Goal: Information Seeking & Learning: Learn about a topic

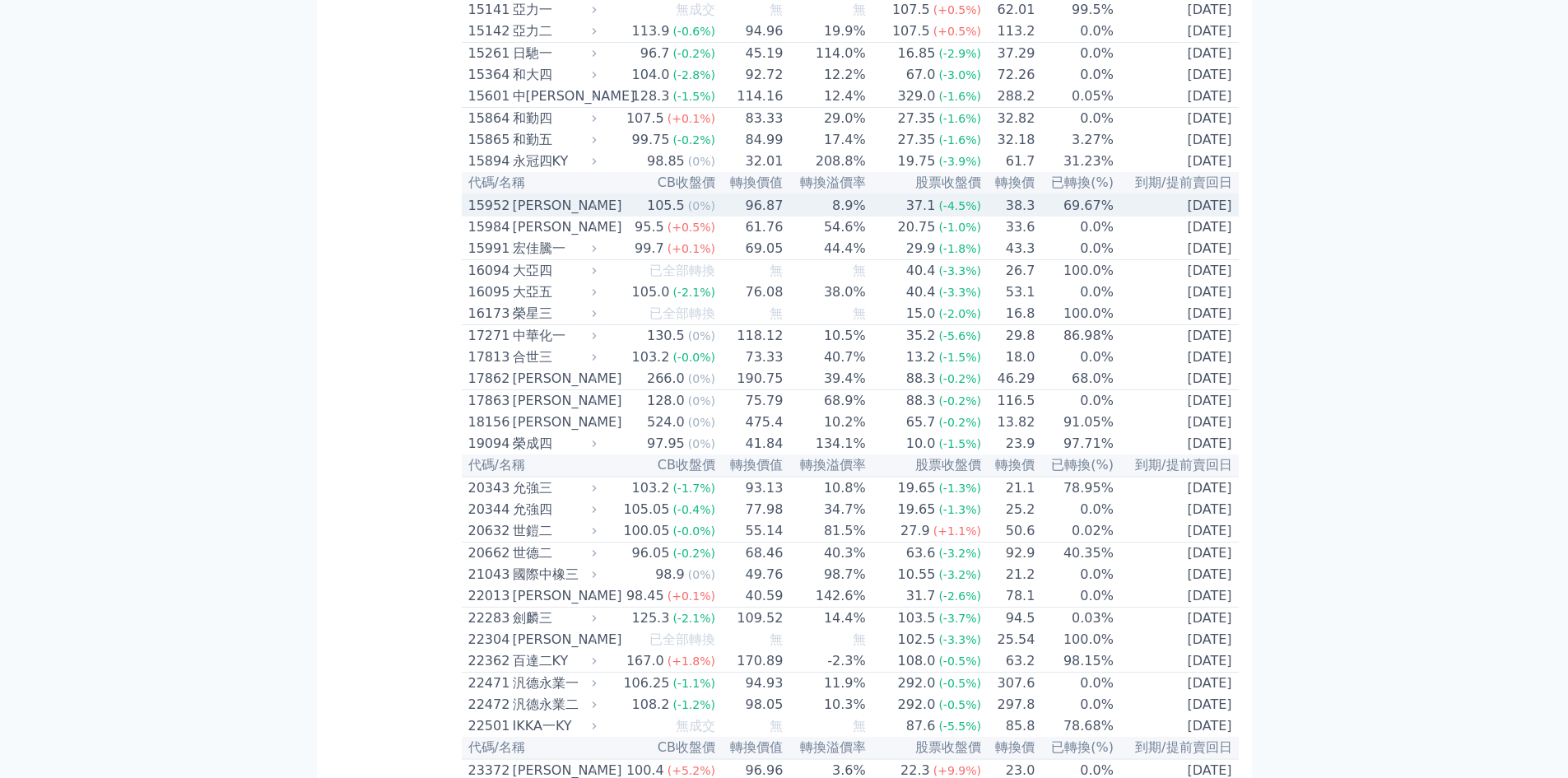
scroll to position [658, 0]
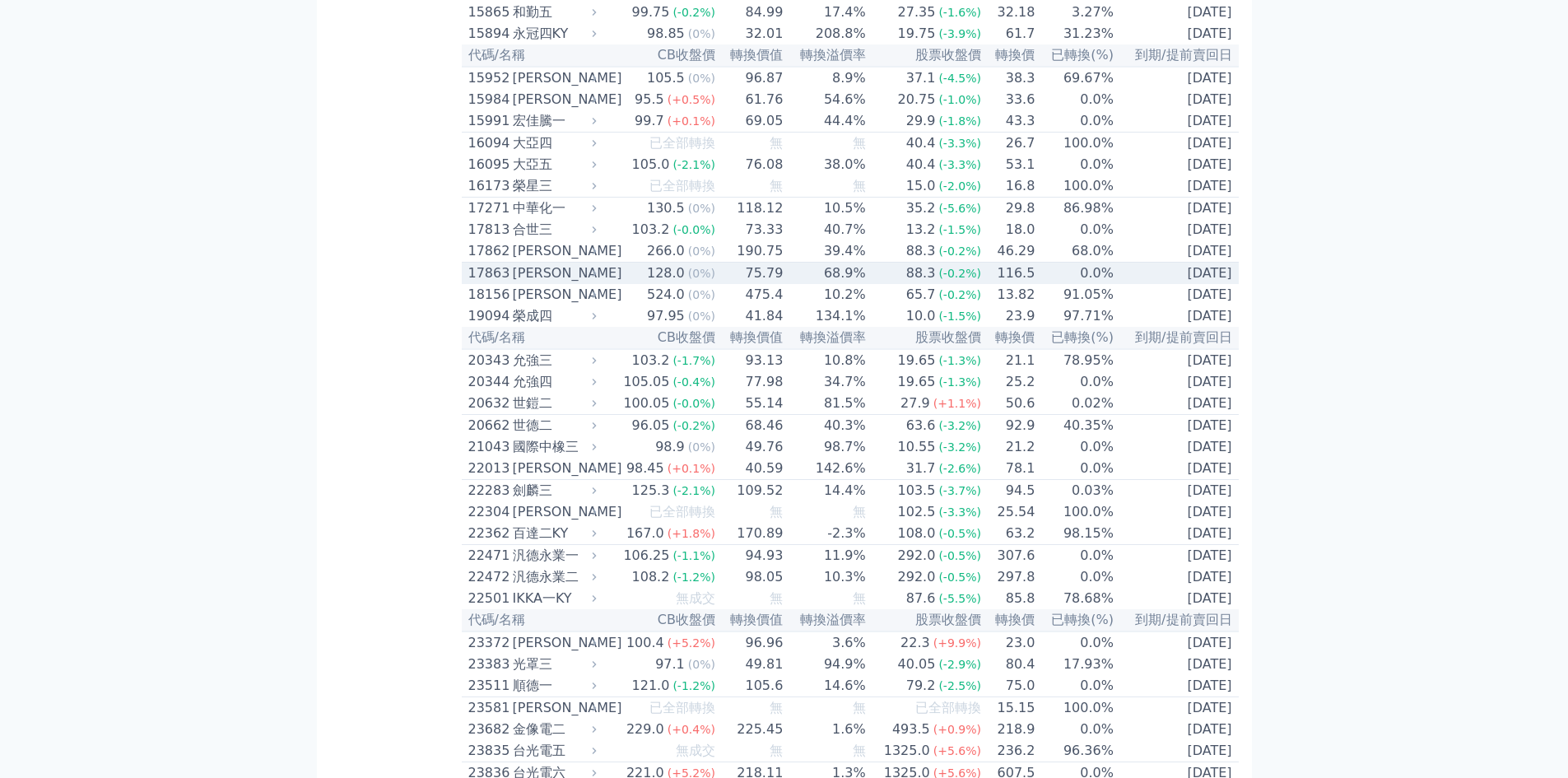
click at [600, 278] on icon at bounding box center [594, 272] width 11 height 11
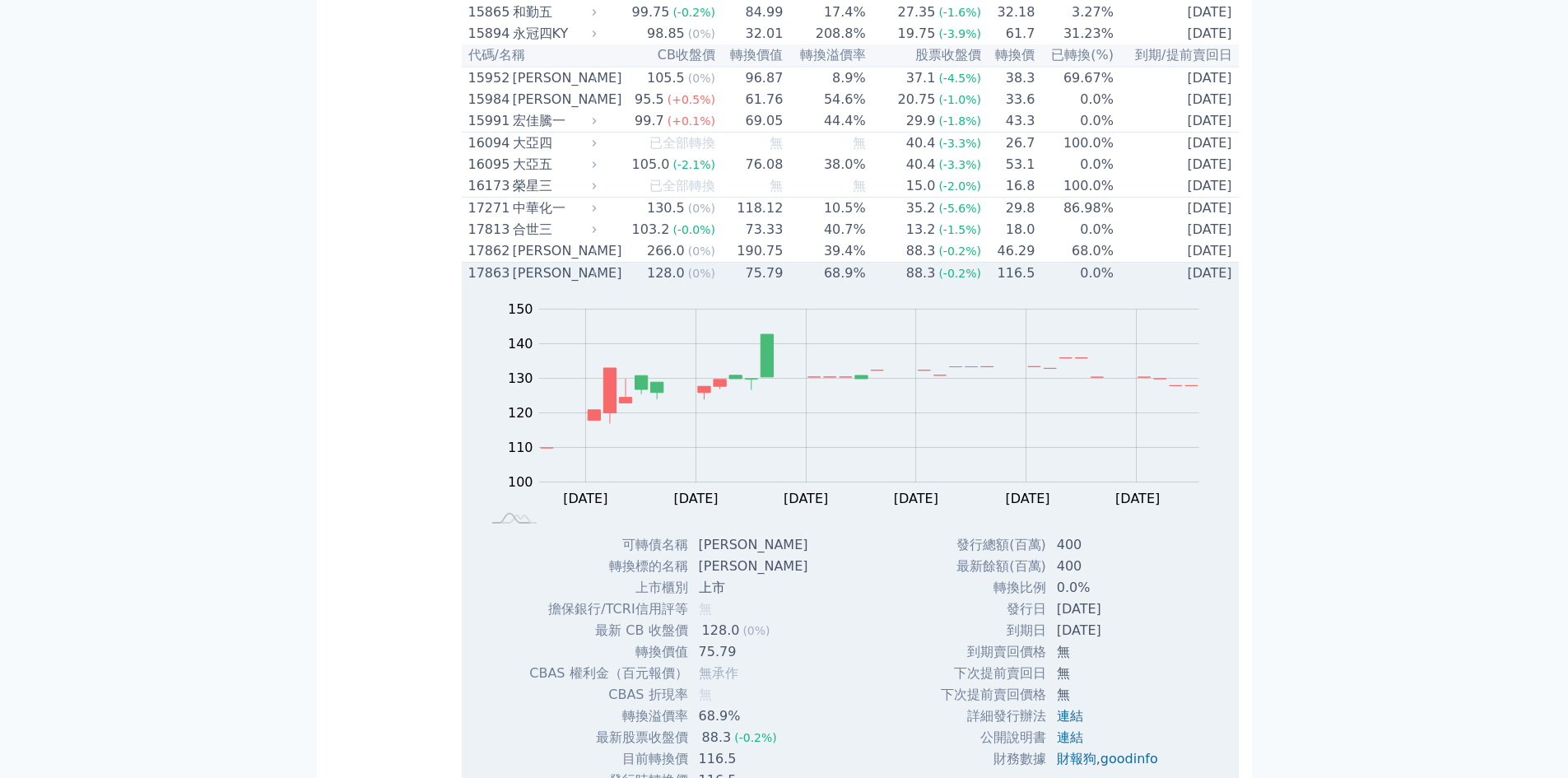
click at [600, 278] on icon at bounding box center [594, 272] width 11 height 11
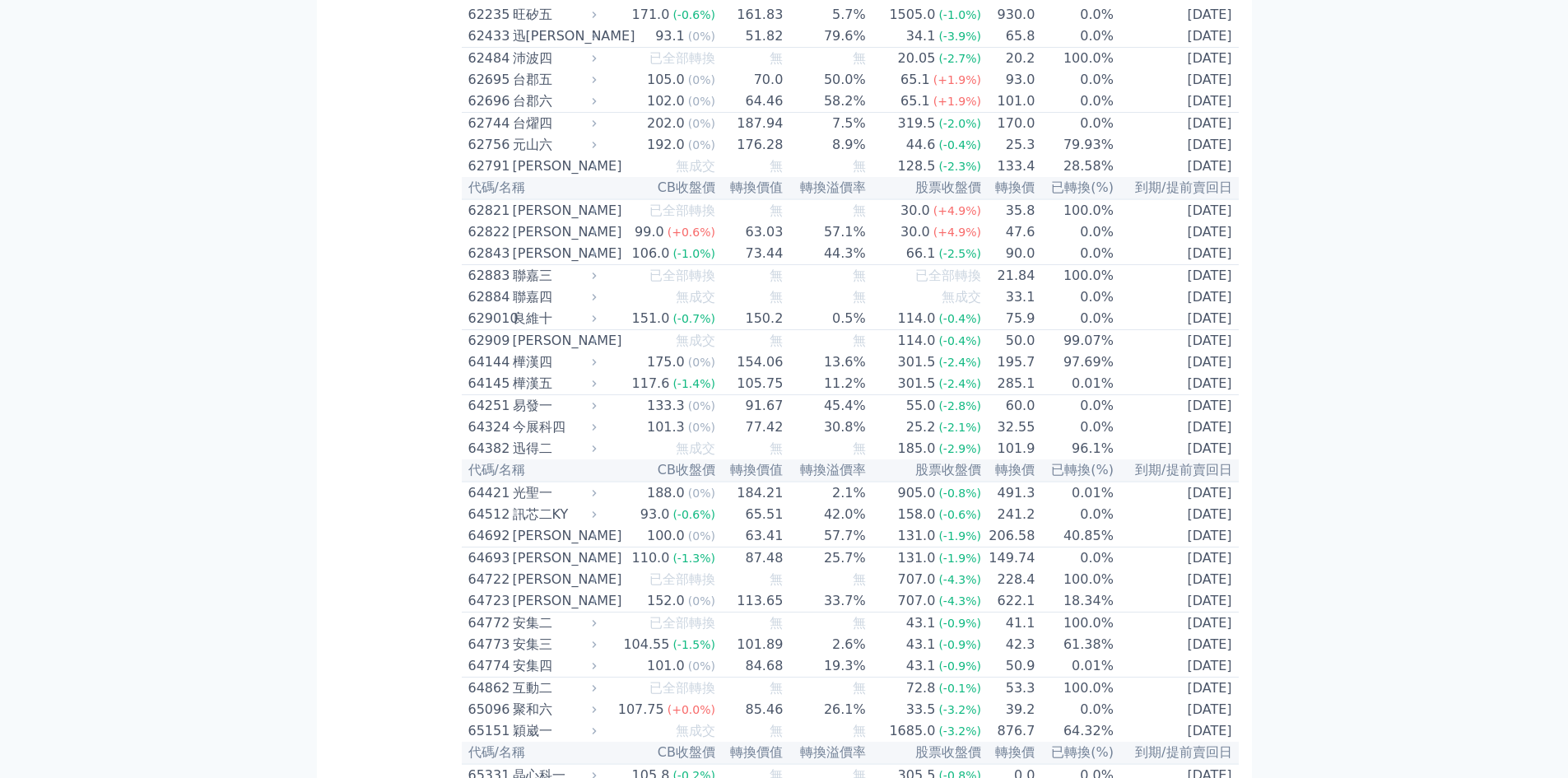
scroll to position [6667, 0]
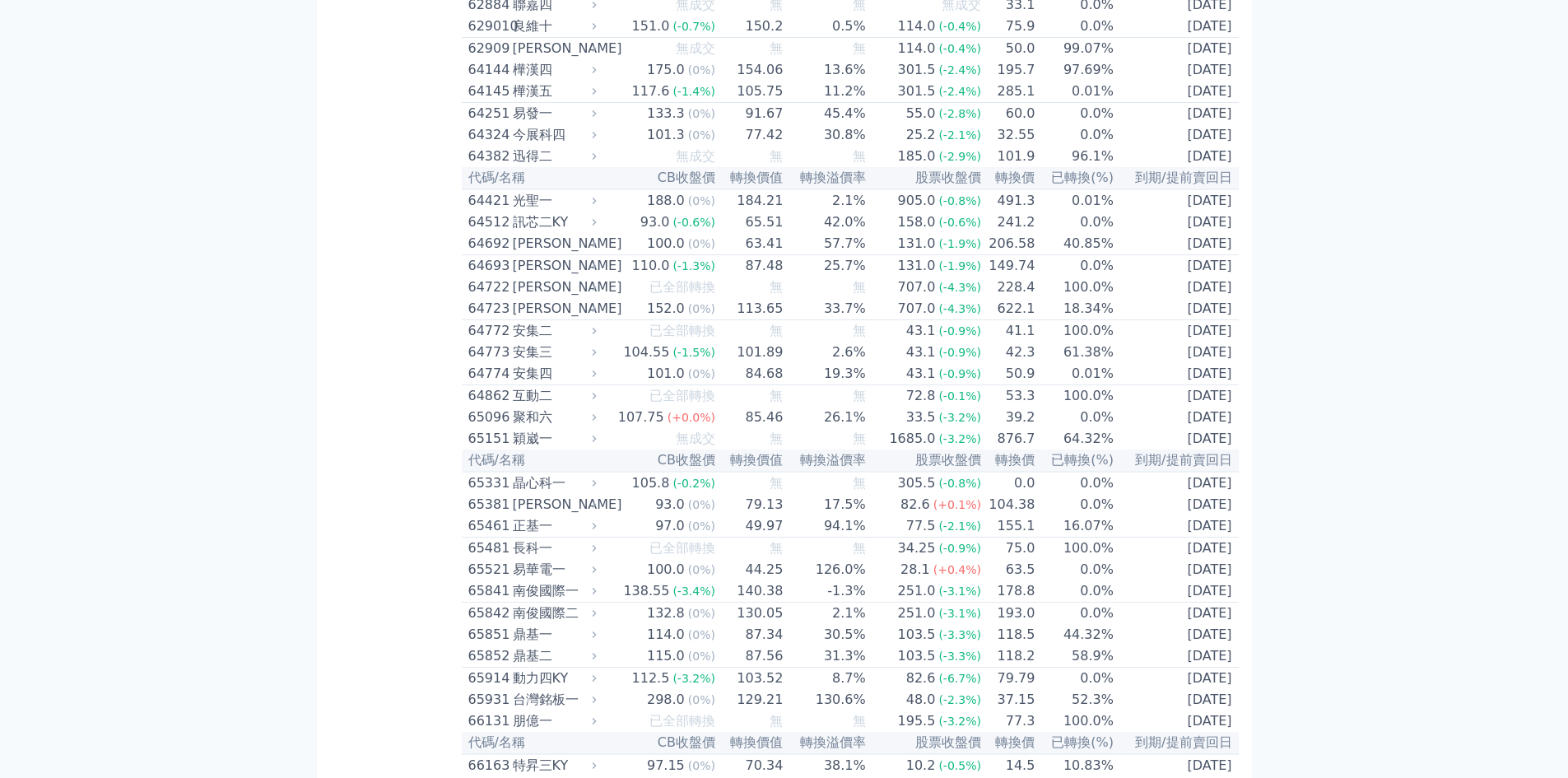
scroll to position [6996, 0]
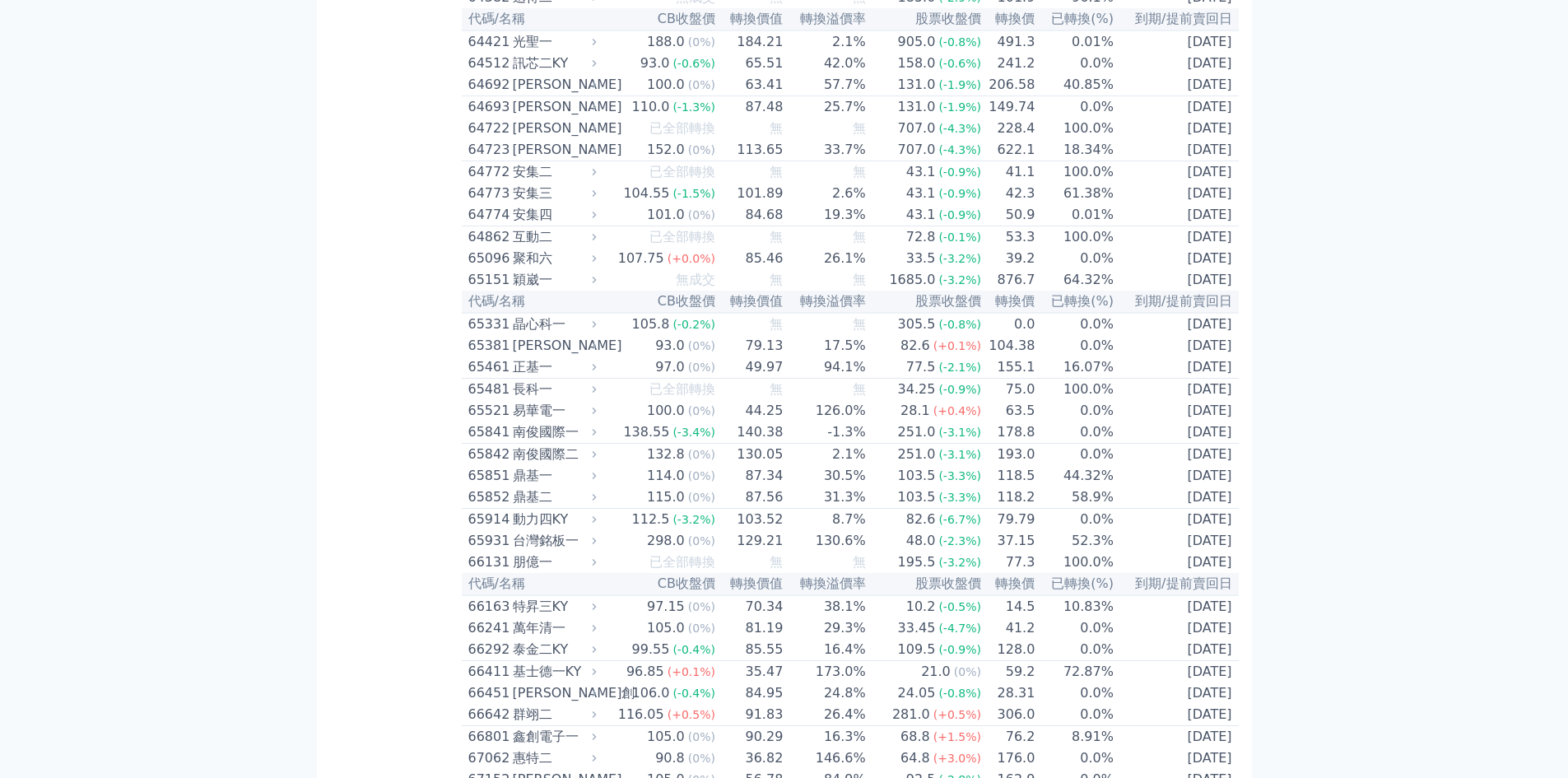
scroll to position [6749, 0]
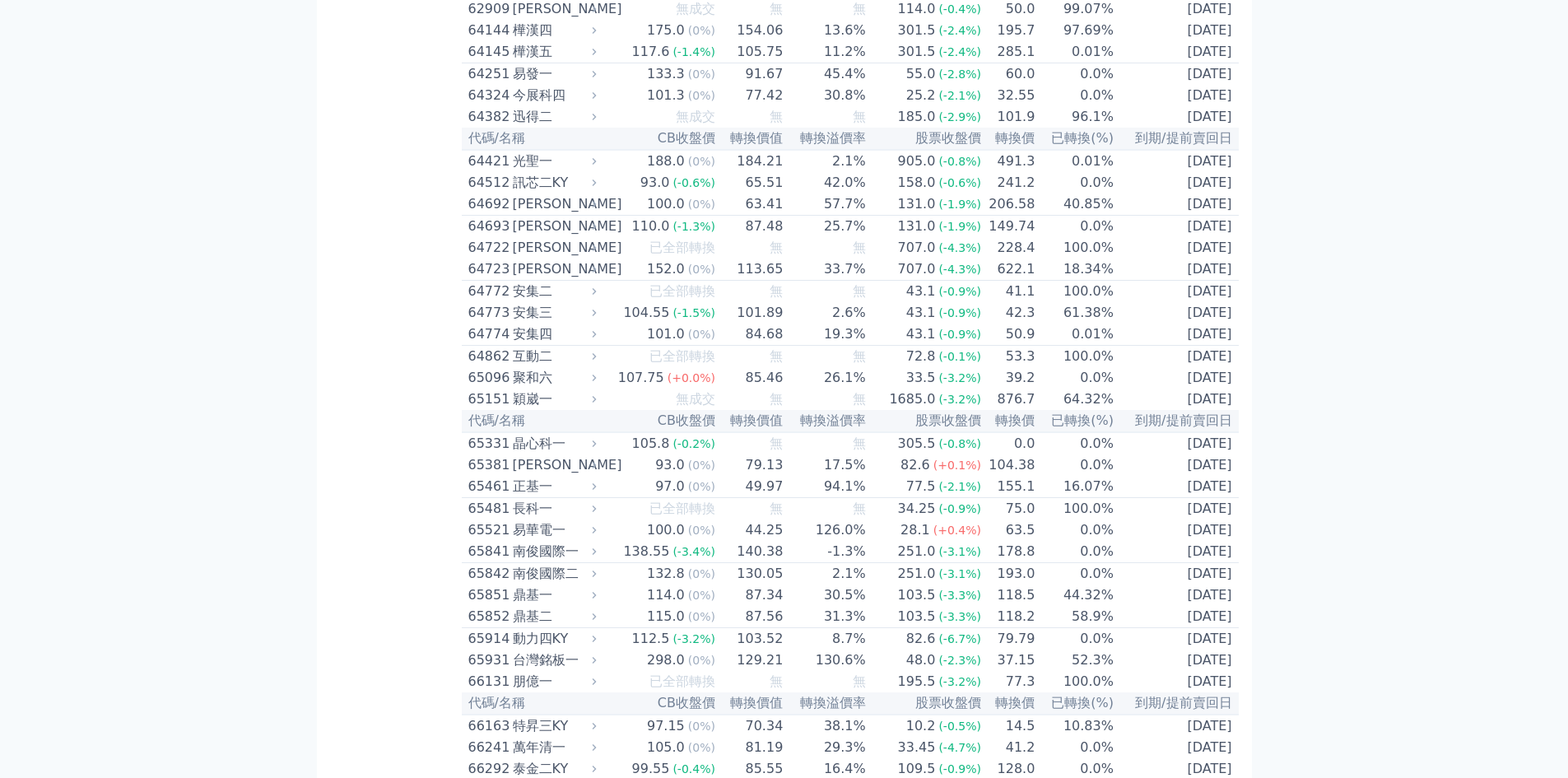
scroll to position [6667, 0]
